Goal: Information Seeking & Learning: Learn about a topic

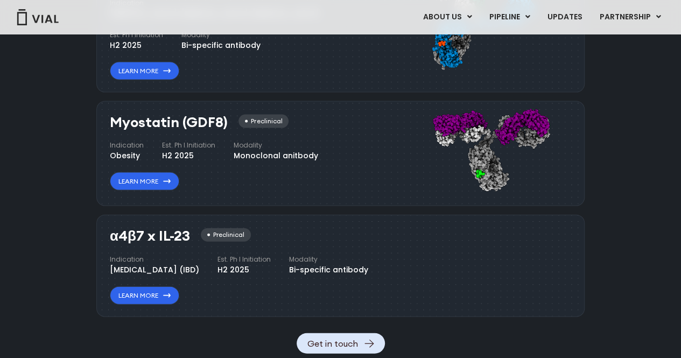
scroll to position [1077, 0]
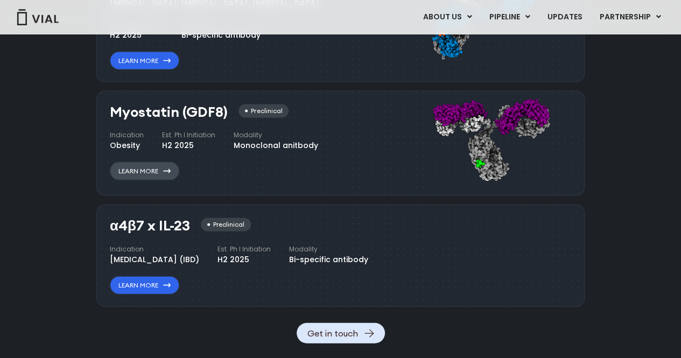
click at [164, 169] on icon at bounding box center [167, 171] width 8 height 4
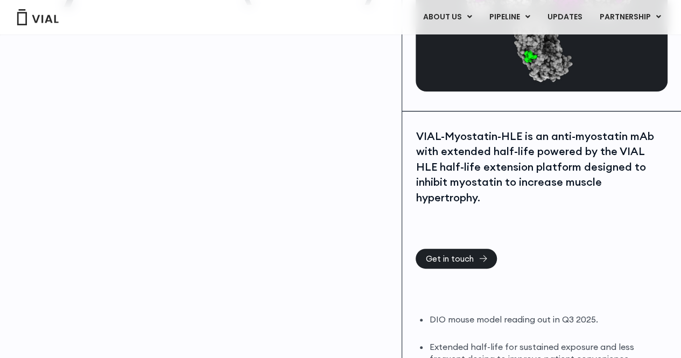
scroll to position [162, 0]
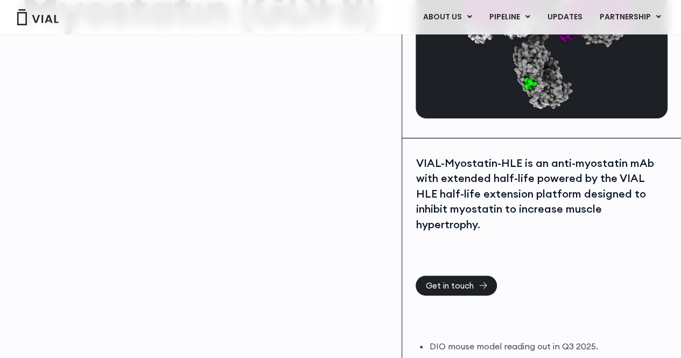
scroll to position [108, 0]
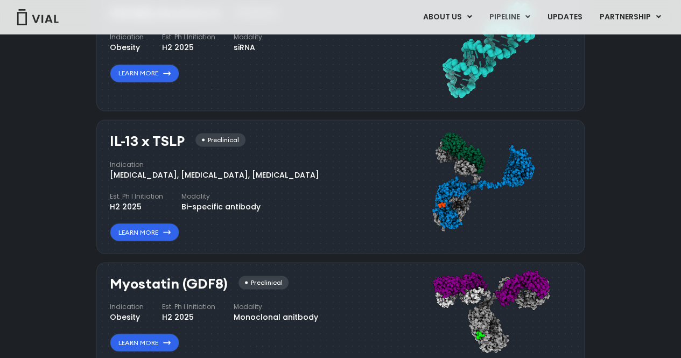
scroll to position [889, 0]
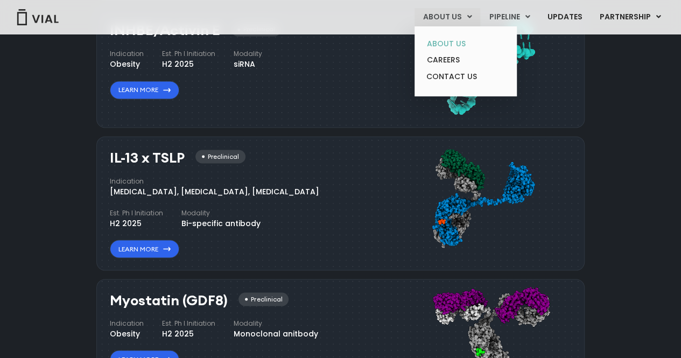
click at [459, 44] on link "ABOUT US" at bounding box center [465, 44] width 94 height 17
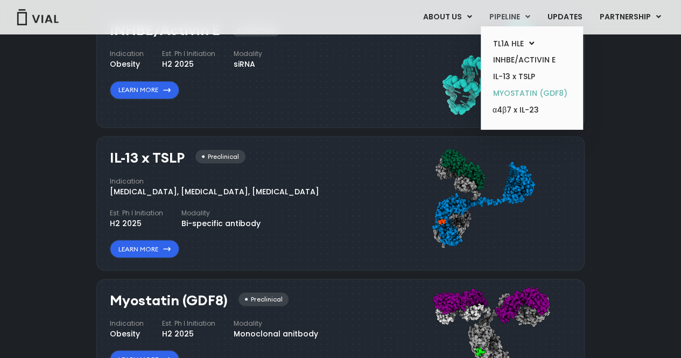
click at [527, 93] on link "MYOSTATIN (GDF8)" at bounding box center [532, 93] width 94 height 17
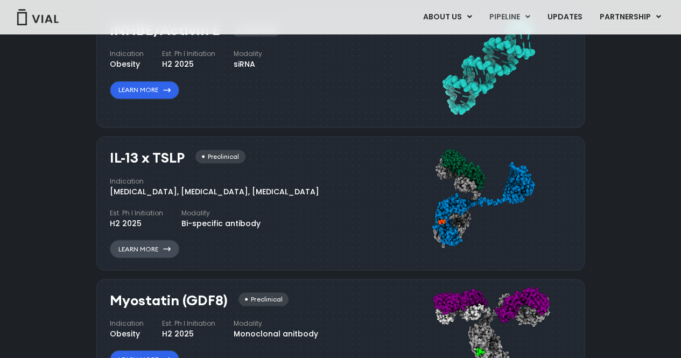
scroll to position [943, 0]
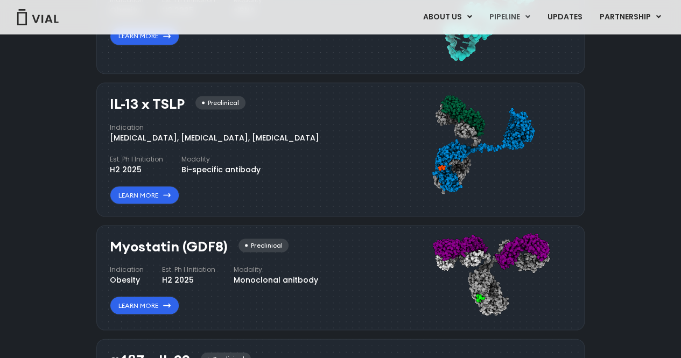
drag, startPoint x: 106, startPoint y: 246, endPoint x: 226, endPoint y: 246, distance: 119.5
click at [226, 246] on div "Myostatin (GDF8) Preclinical Indication Obesity Est. Ph I Initiation H2 2025 Mo…" at bounding box center [340, 278] width 488 height 106
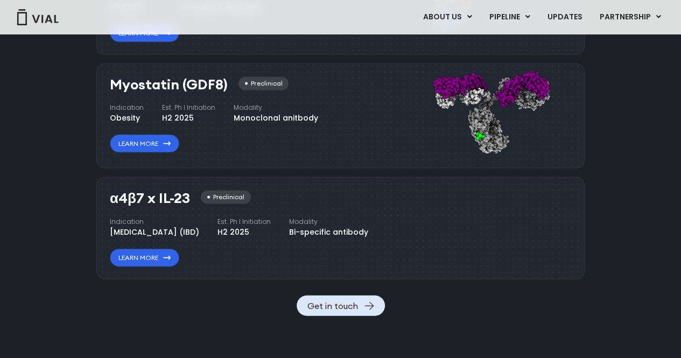
scroll to position [997, 0]
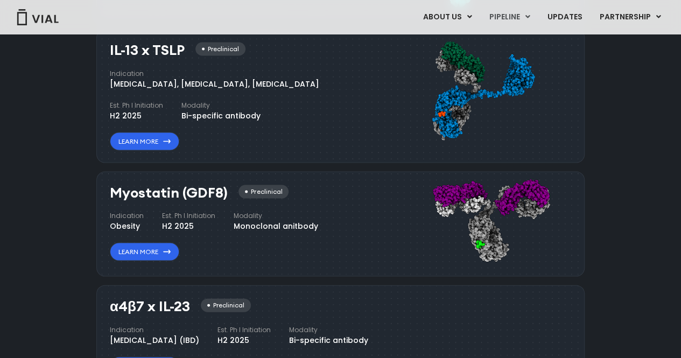
copy h3 "Myostatin (GDF8)"
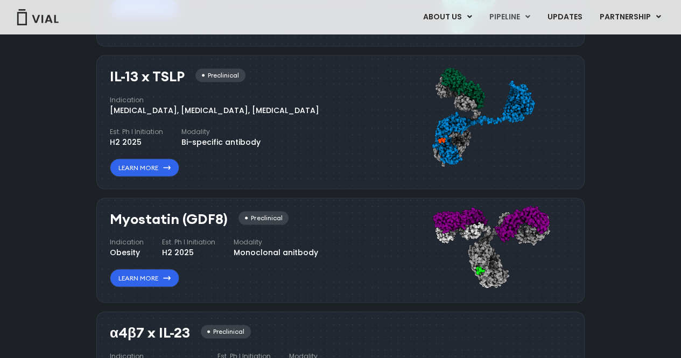
scroll to position [1050, 0]
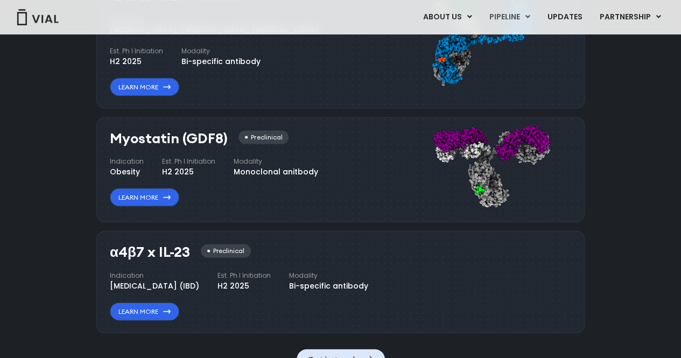
copy h3 "Myostatin (GDF8)"
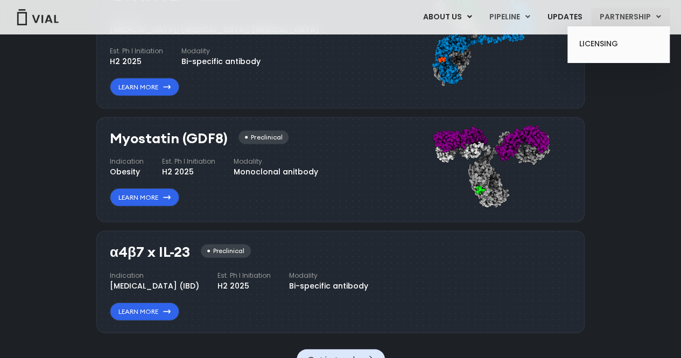
click at [616, 15] on link "PARTNERSHIP" at bounding box center [630, 17] width 79 height 18
click at [606, 47] on link "LICENSING" at bounding box center [618, 44] width 94 height 17
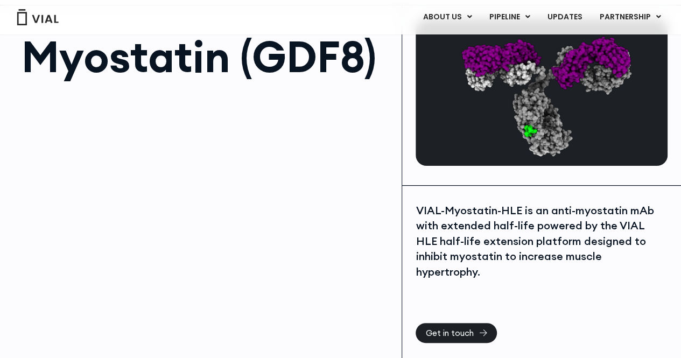
scroll to position [108, 0]
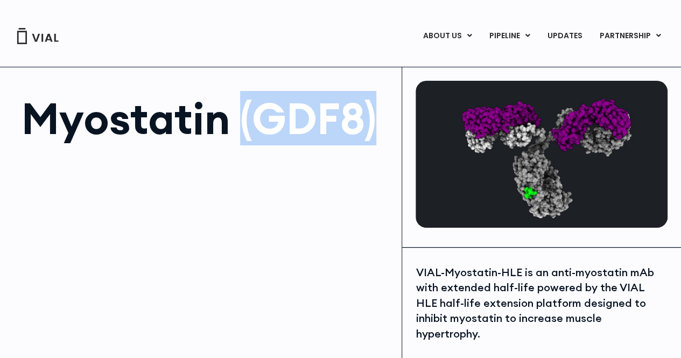
drag, startPoint x: 240, startPoint y: 117, endPoint x: 384, endPoint y: 117, distance: 144.8
click at [384, 117] on h1 "Myostatin (GDF8)" at bounding box center [206, 118] width 369 height 43
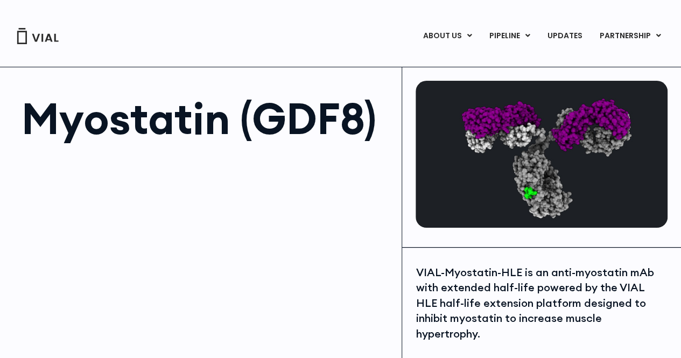
click at [269, 187] on div at bounding box center [206, 272] width 369 height 242
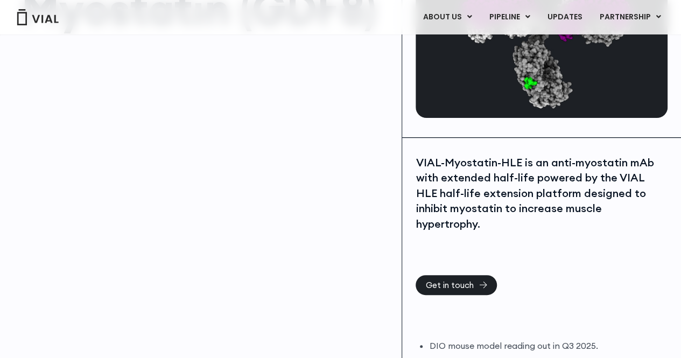
scroll to position [162, 0]
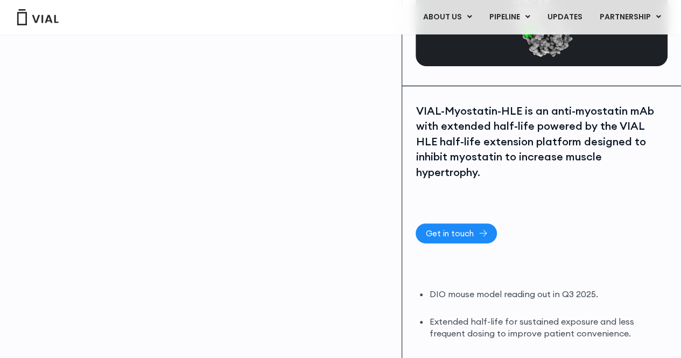
click at [468, 229] on span "Get in touch" at bounding box center [449, 233] width 48 height 8
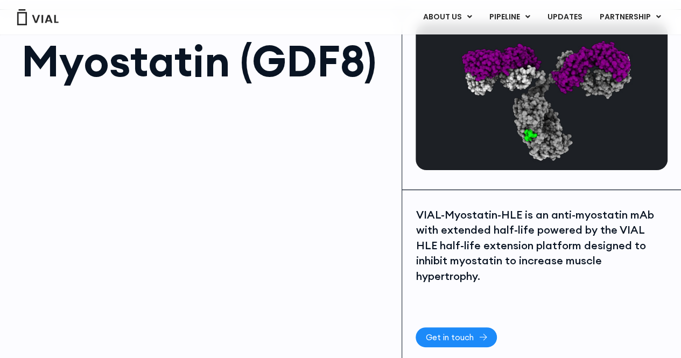
scroll to position [54, 0]
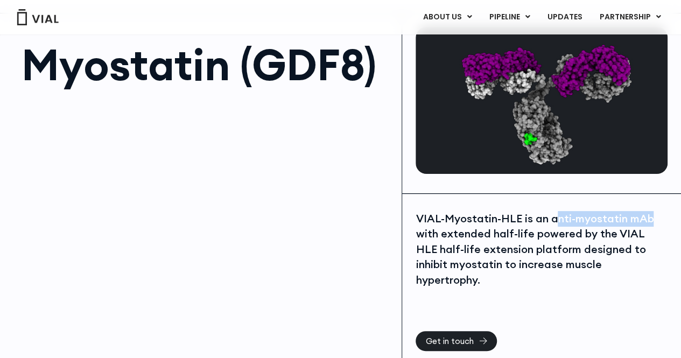
drag, startPoint x: 551, startPoint y: 217, endPoint x: 662, endPoint y: 215, distance: 110.9
click at [662, 215] on div "VIAL-Myostatin-HLE is an anti-myostatin mAb with extended half-life powered by …" at bounding box center [542, 249] width 252 height 77
click at [575, 226] on div "VIAL-Myostatin-HLE is an anti-myostatin mAb with extended half-life powered by …" at bounding box center [542, 249] width 252 height 77
drag, startPoint x: 549, startPoint y: 219, endPoint x: 647, endPoint y: 210, distance: 98.9
click at [647, 210] on div "VIAL-Myostatin-HLE is an anti-myostatin mAb with extended half-life powered by …" at bounding box center [541, 340] width 279 height 292
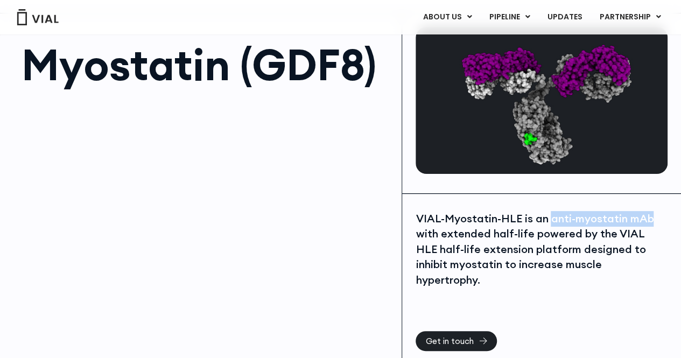
copy div "anti-myostatin mAb"
click at [359, 222] on div at bounding box center [206, 218] width 369 height 242
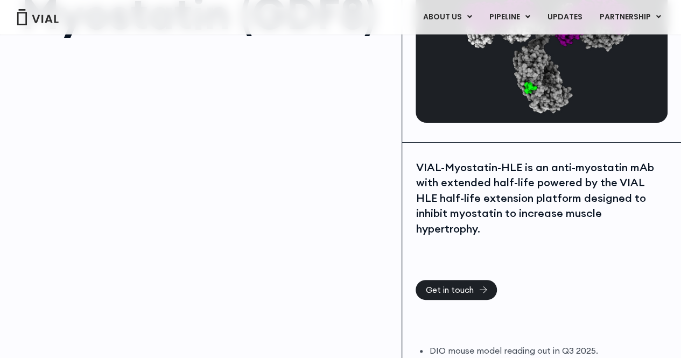
scroll to position [162, 0]
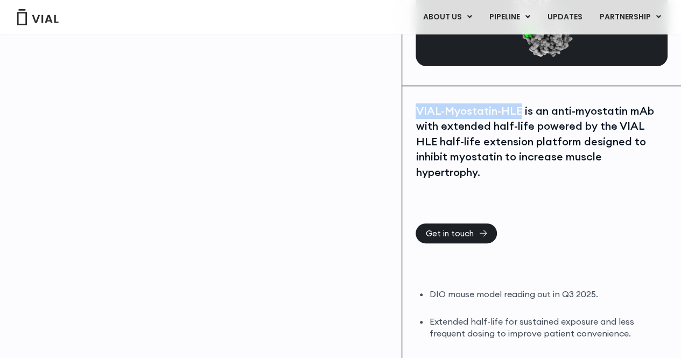
drag, startPoint x: 410, startPoint y: 109, endPoint x: 517, endPoint y: 109, distance: 107.1
click at [517, 109] on div "VIAL-Myostatin-HLE is an anti-myostatin mAb with extended half-life powered by …" at bounding box center [541, 232] width 279 height 292
copy div "VIAL-Myostatin-HLE"
click at [497, 117] on div "VIAL-Myostatin-HLE is an anti-myostatin mAb with extended half-life powered by …" at bounding box center [542, 141] width 252 height 77
drag, startPoint x: 443, startPoint y: 110, endPoint x: 520, endPoint y: 114, distance: 77.6
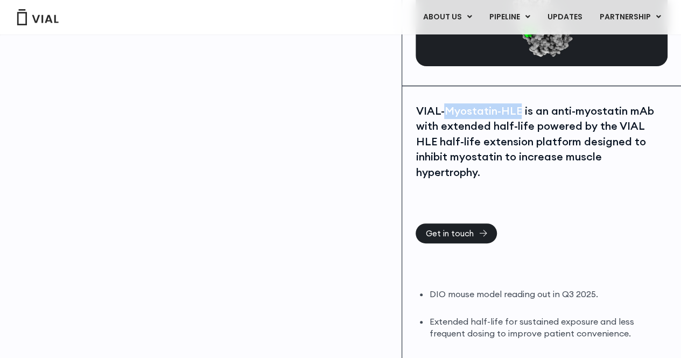
click at [520, 114] on div "VIAL-Myostatin-HLE is an anti-myostatin mAb with extended half-life powered by …" at bounding box center [542, 141] width 252 height 77
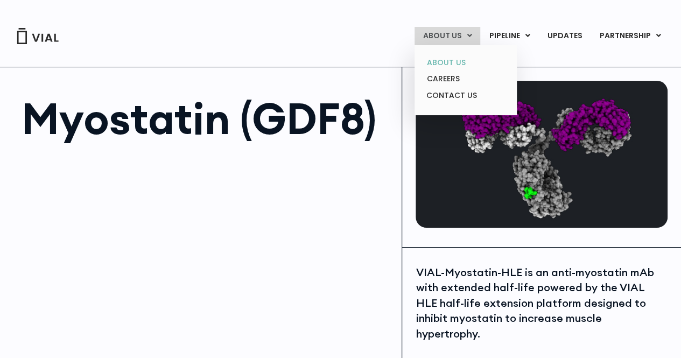
click at [442, 63] on link "ABOUT US" at bounding box center [465, 62] width 94 height 17
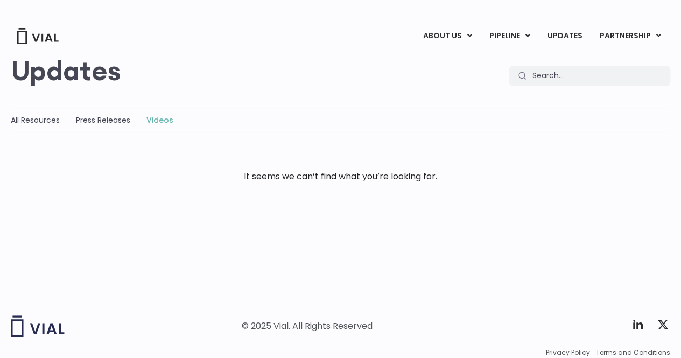
scroll to position [109, 0]
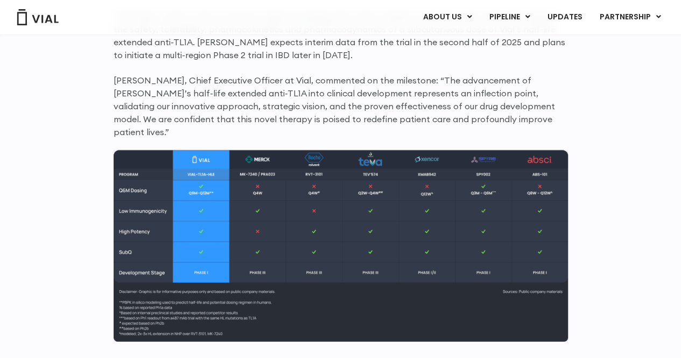
scroll to position [1077, 0]
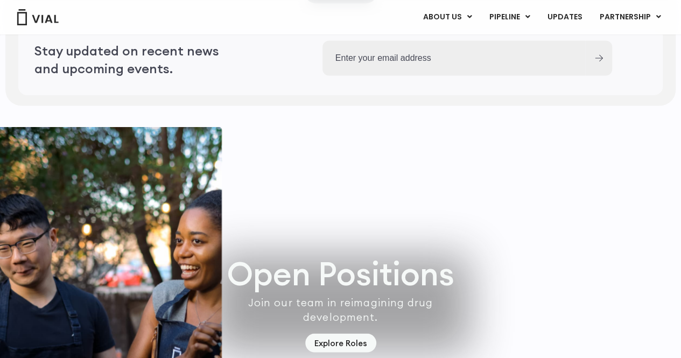
scroll to position [3137, 0]
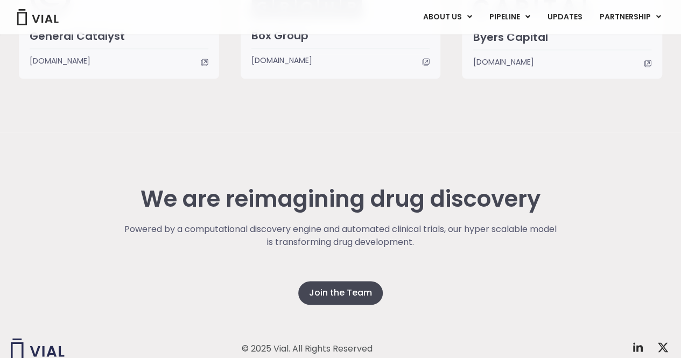
scroll to position [2757, 0]
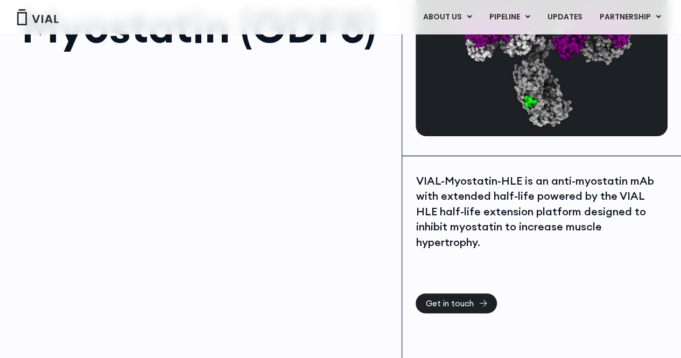
scroll to position [108, 0]
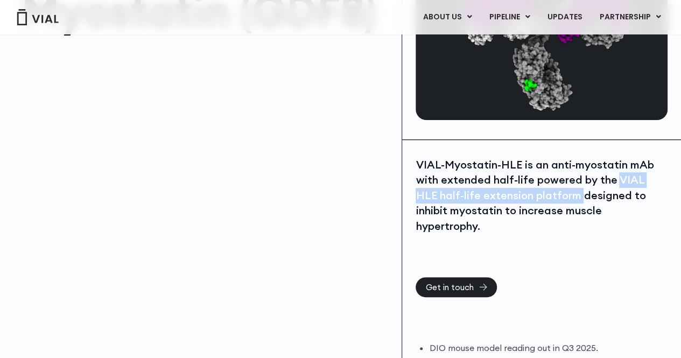
drag, startPoint x: 616, startPoint y: 176, endPoint x: 557, endPoint y: 199, distance: 63.4
click at [557, 199] on div "VIAL-Myostatin-HLE is an anti-myostatin mAb with extended half-life powered by …" at bounding box center [542, 195] width 252 height 77
copy div "VIAL HLE half-life extension platform"
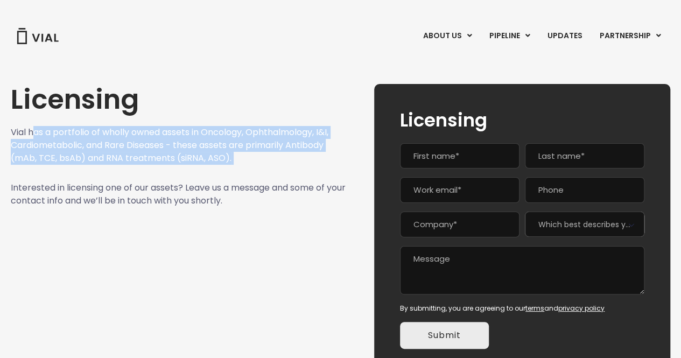
drag, startPoint x: 33, startPoint y: 131, endPoint x: 200, endPoint y: 164, distance: 170.1
click at [200, 164] on div "Licensing Vial has a portfolio of wholly owned assets in Oncology, Ophthalmolog…" at bounding box center [179, 229] width 336 height 290
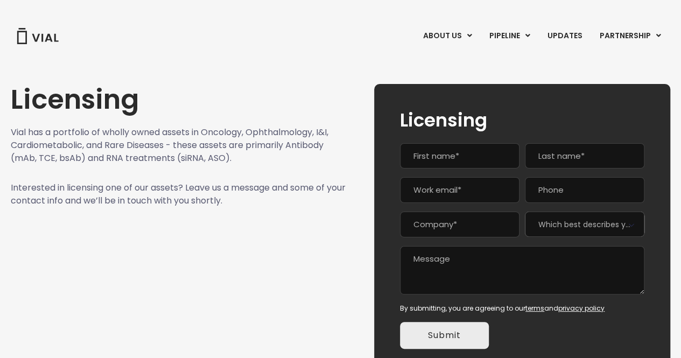
click at [122, 192] on p "Interested in licensing one of our assets? Leave us a message and some of your …" at bounding box center [179, 194] width 336 height 26
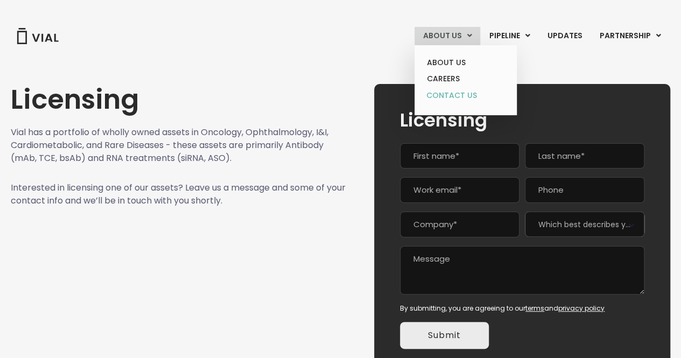
click at [432, 95] on link "CONTACT US" at bounding box center [465, 95] width 94 height 17
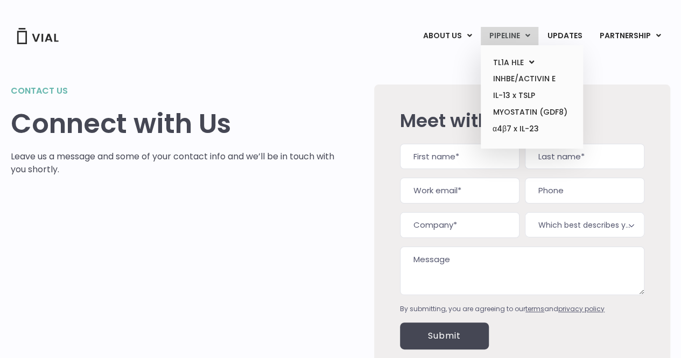
click at [500, 37] on link "PIPELINE" at bounding box center [510, 36] width 58 height 18
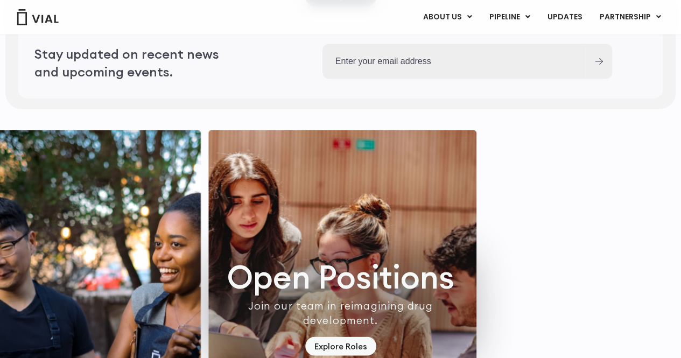
scroll to position [3137, 0]
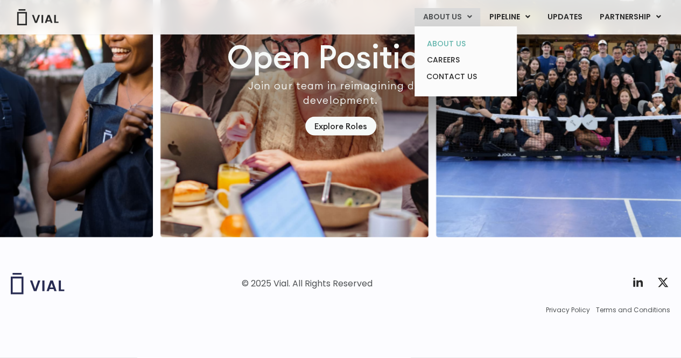
click at [440, 43] on link "ABOUT US" at bounding box center [465, 44] width 94 height 17
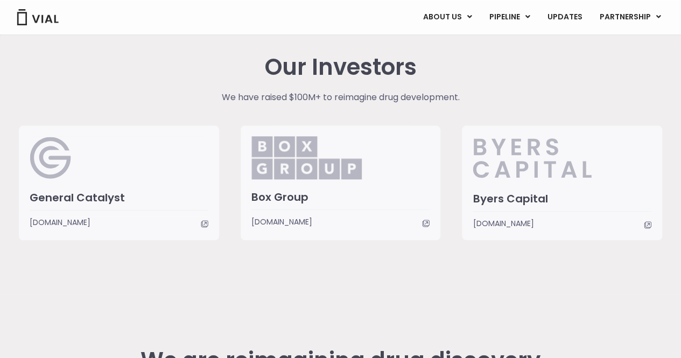
scroll to position [2757, 0]
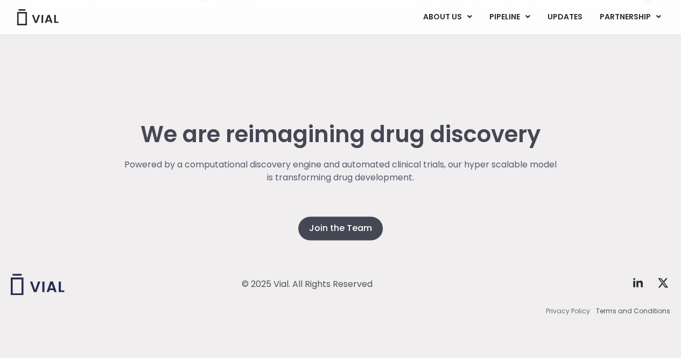
click at [580, 311] on span "Privacy Policy" at bounding box center [568, 311] width 44 height 10
